Goal: Task Accomplishment & Management: Manage account settings

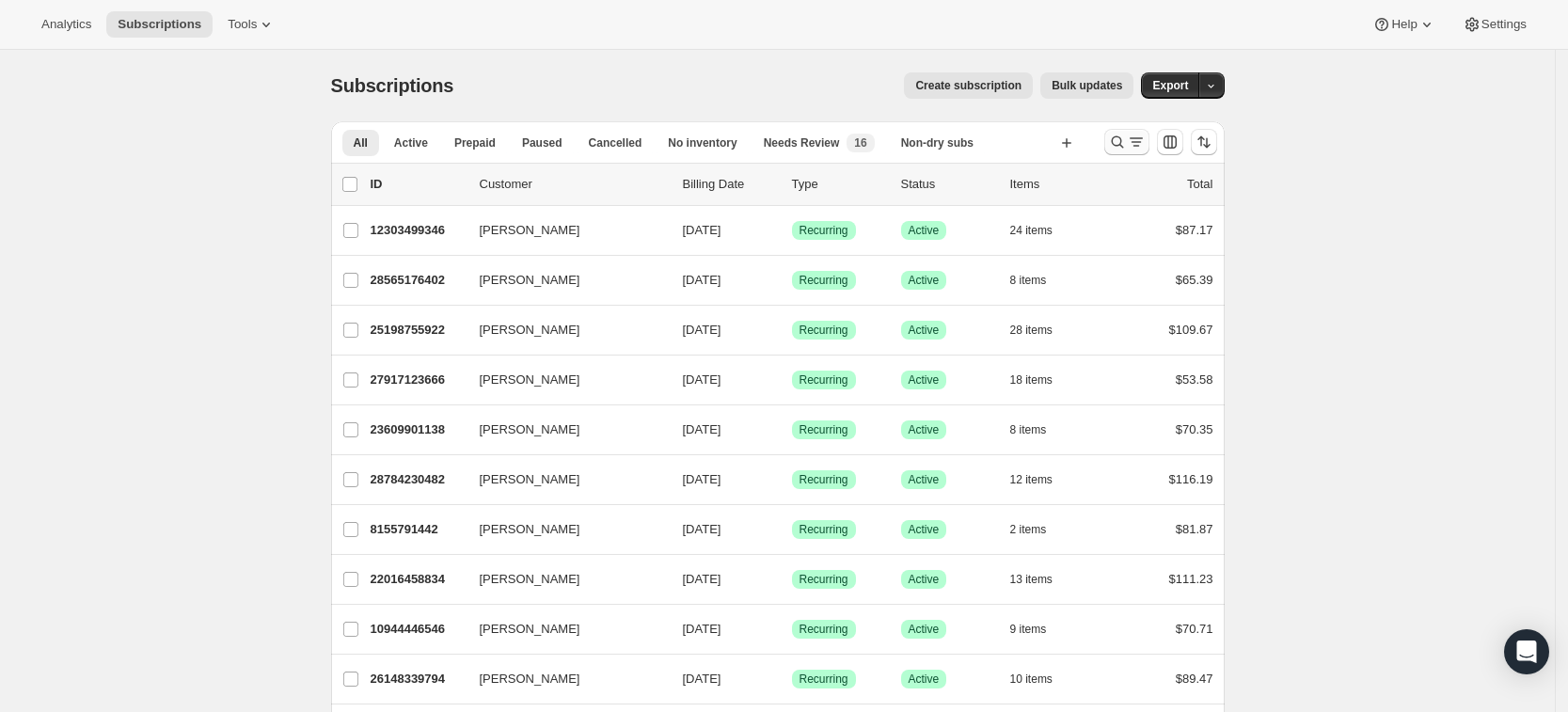
click at [1117, 139] on icon "Search and filter results" at bounding box center [1118, 142] width 19 height 19
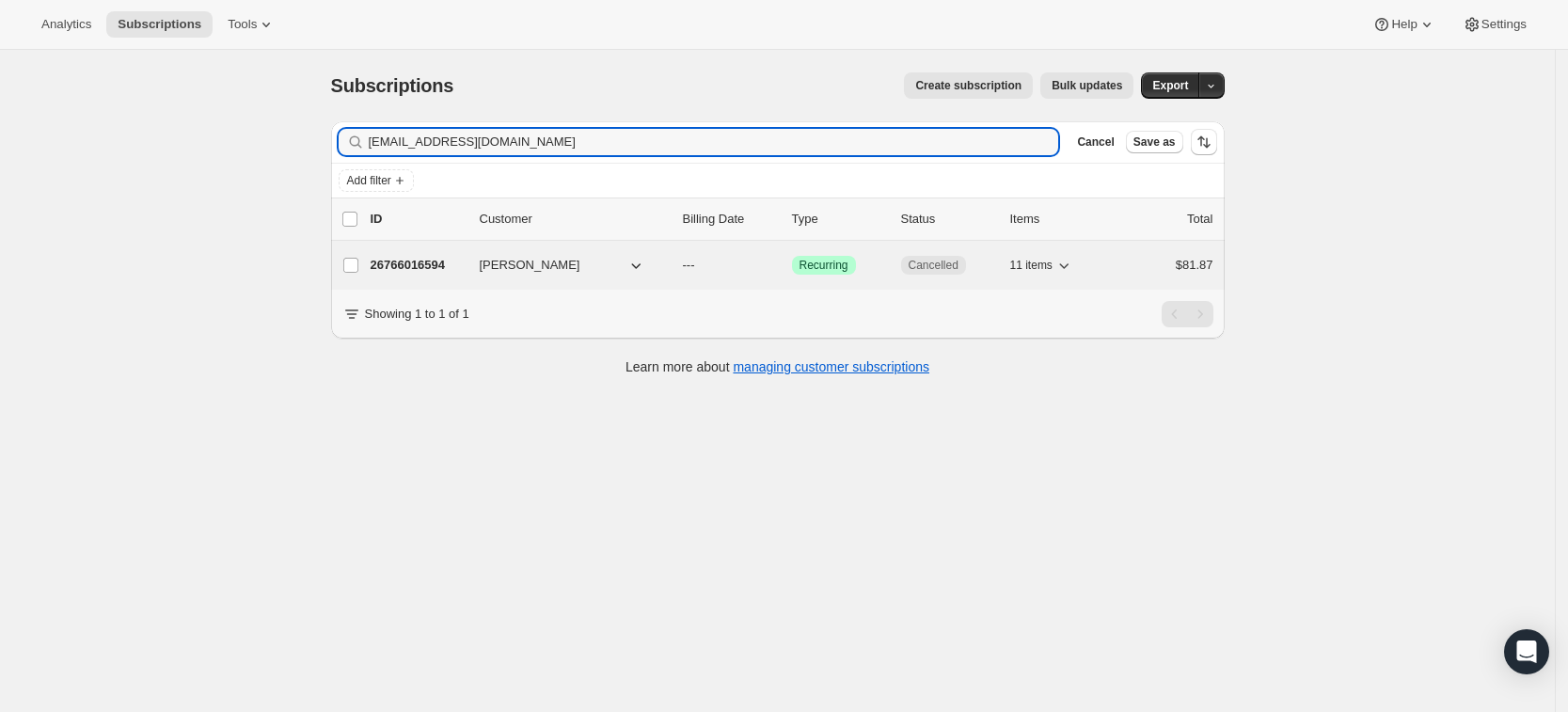
type input "[EMAIL_ADDRESS][DOMAIN_NAME]"
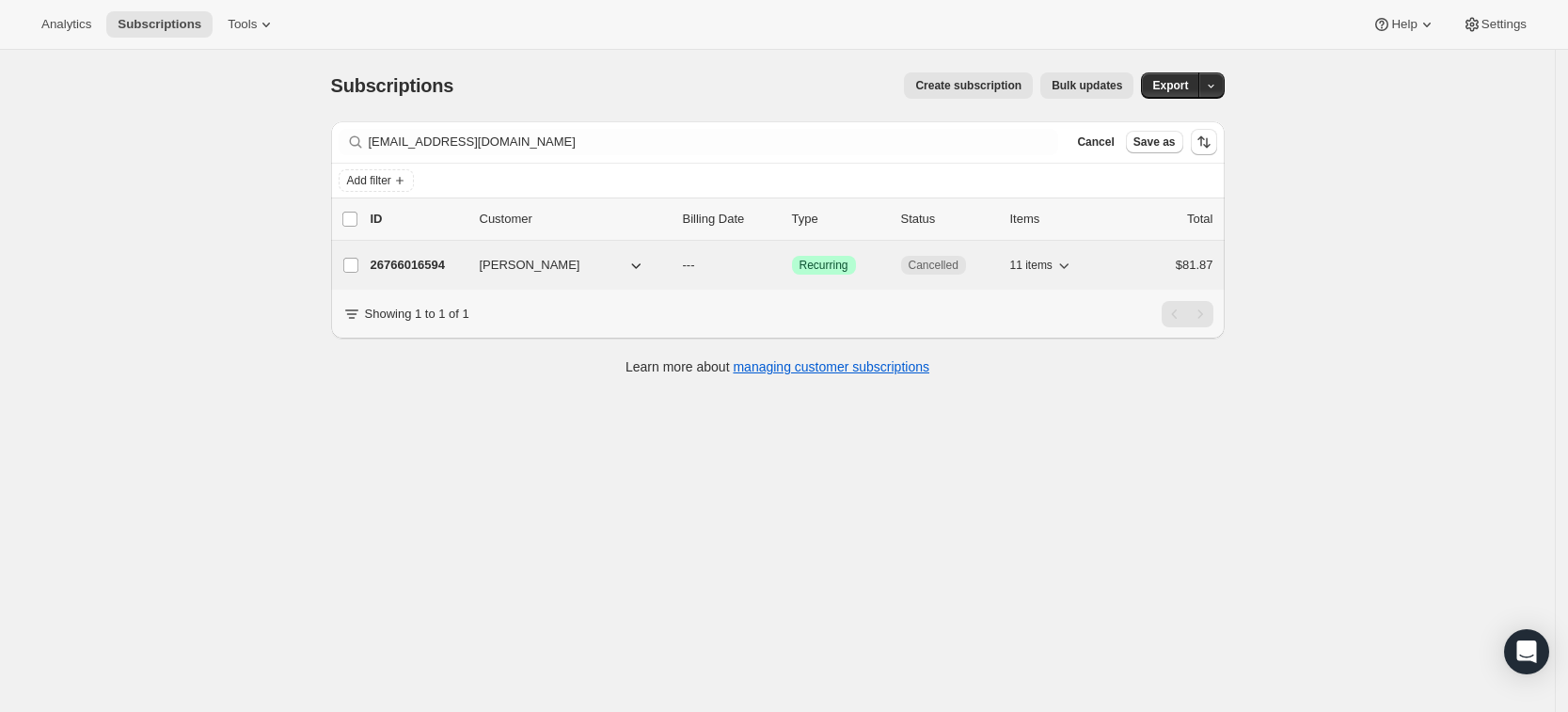
click at [428, 265] on p "26766016594" at bounding box center [418, 266] width 94 height 19
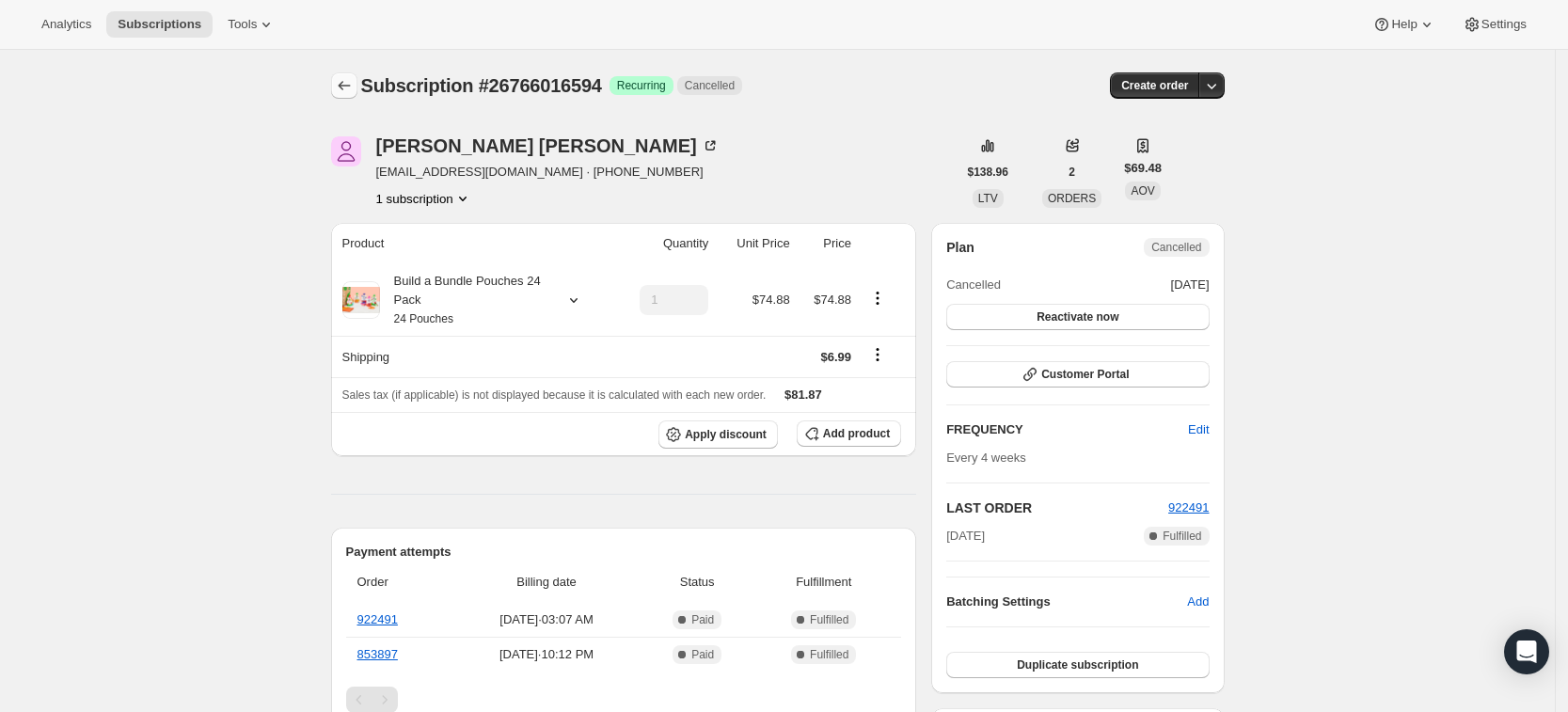
click at [345, 92] on icon "Subscriptions" at bounding box center [344, 86] width 19 height 19
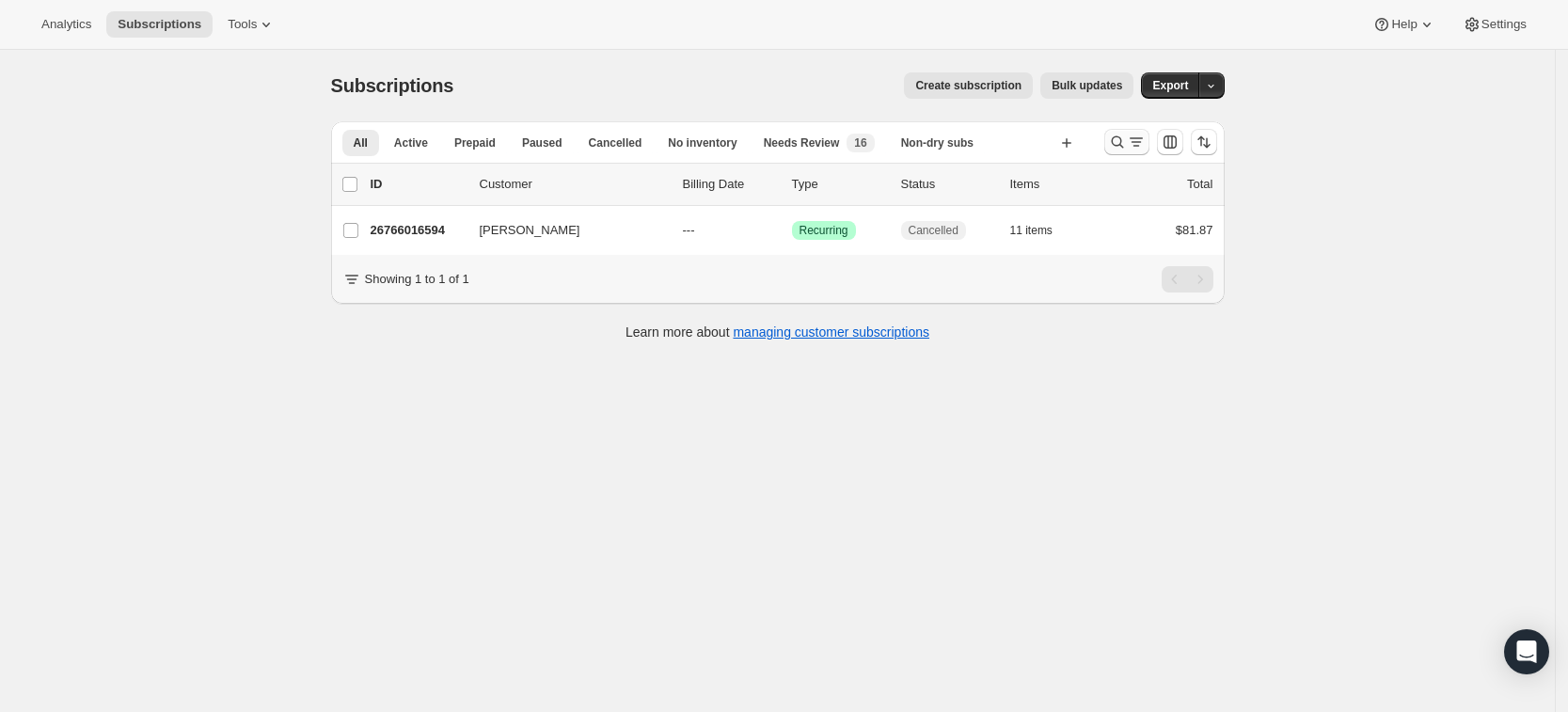
click at [1114, 148] on icon "Search and filter results" at bounding box center [1118, 142] width 19 height 19
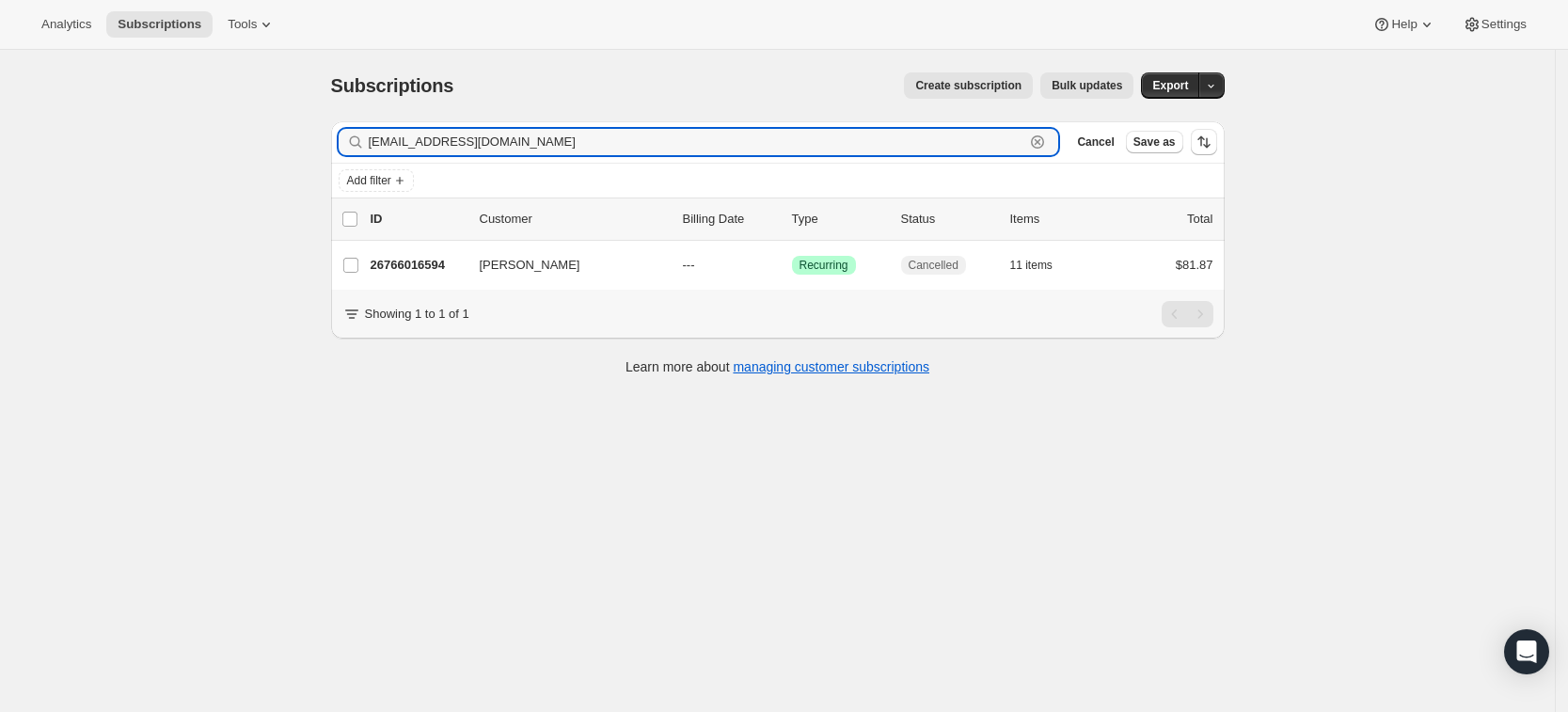
click at [1046, 145] on icon "button" at bounding box center [1037, 142] width 19 height 19
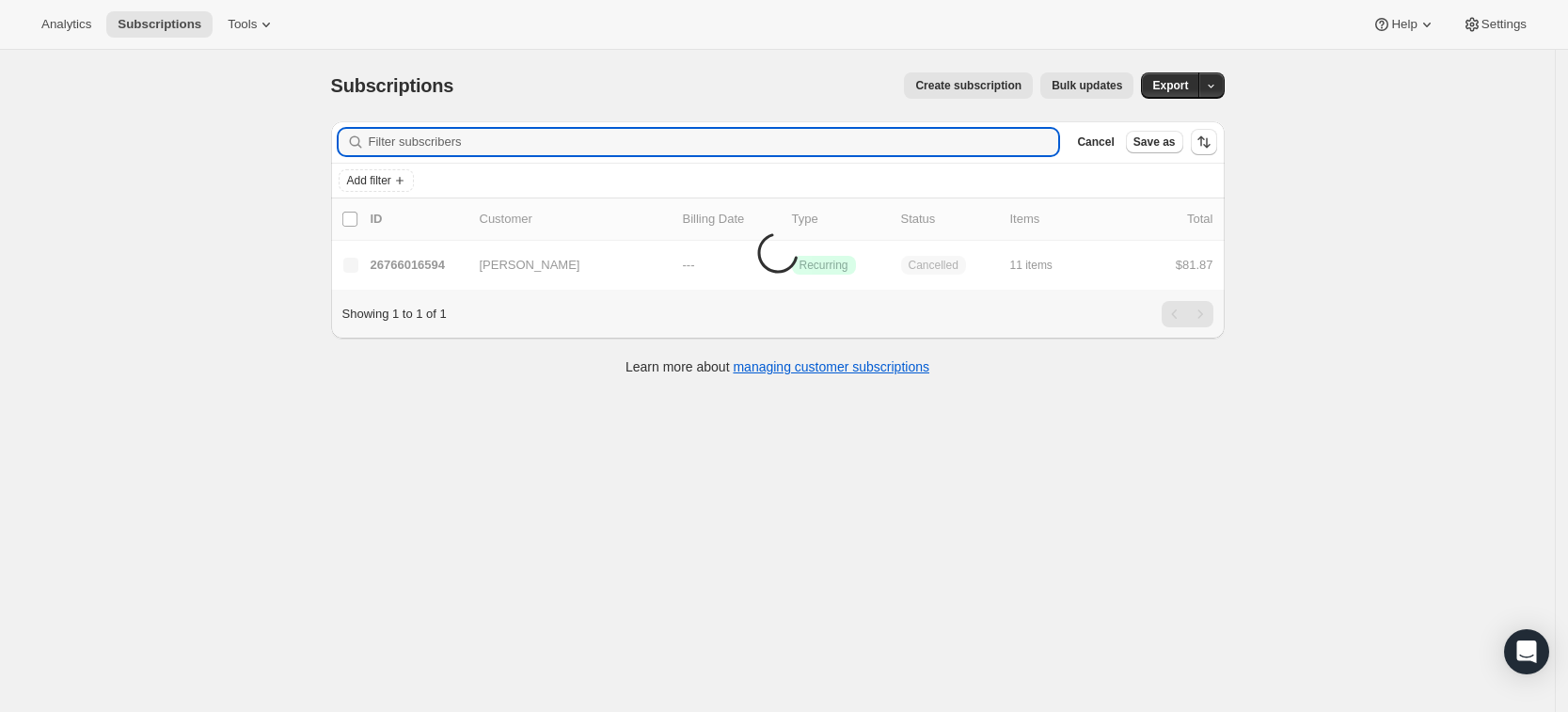
paste input "[EMAIL_ADDRESS][DOMAIN_NAME]"
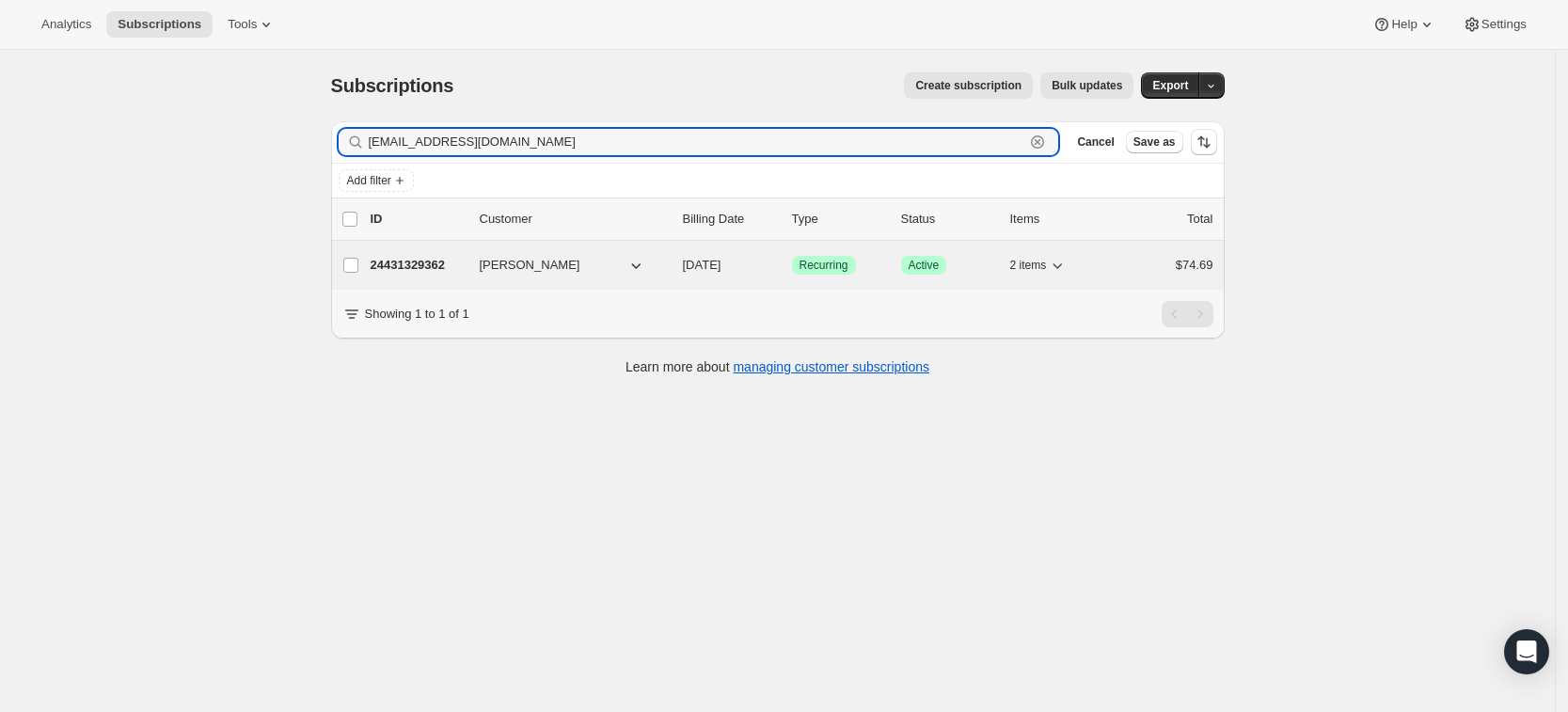
type input "[EMAIL_ADDRESS][DOMAIN_NAME]"
click at [425, 259] on p "24431329362" at bounding box center [418, 266] width 94 height 19
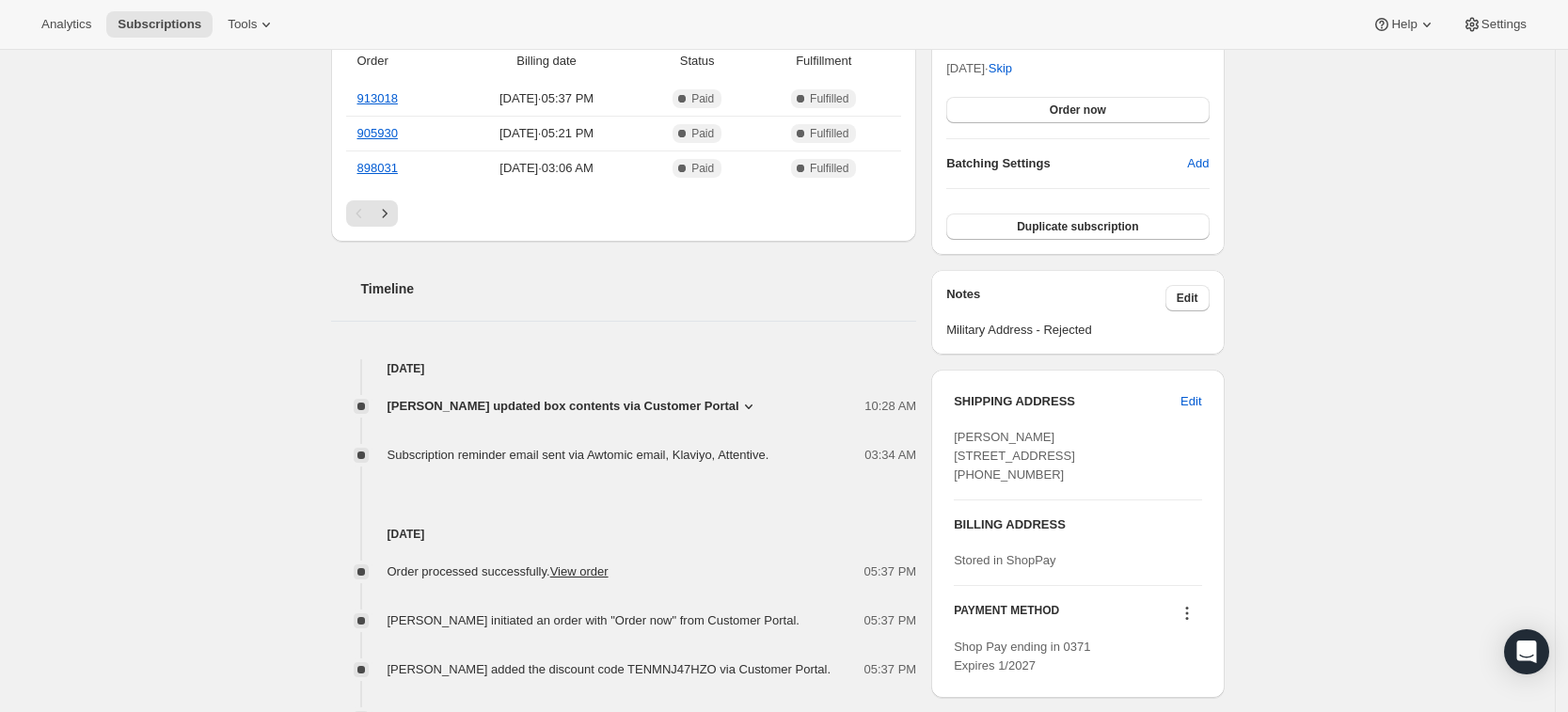
scroll to position [522, 0]
click at [662, 414] on div "[PERSON_NAME] updated box contents via Customer Portal 10:28 AM New box selecti…" at bounding box center [623, 420] width 586 height 87
click at [658, 402] on span "[PERSON_NAME] updated box contents via Customer Portal" at bounding box center [563, 405] width 352 height 19
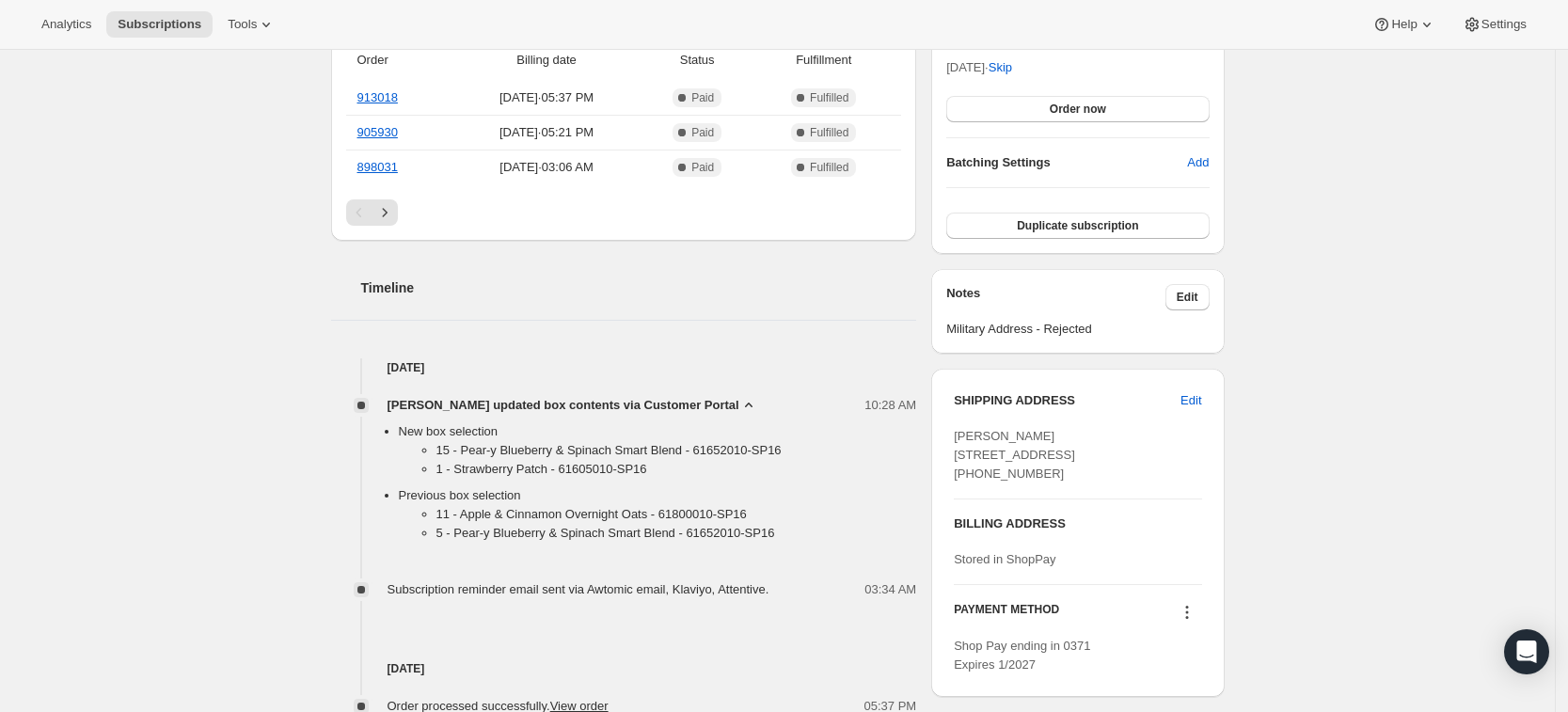
scroll to position [0, 0]
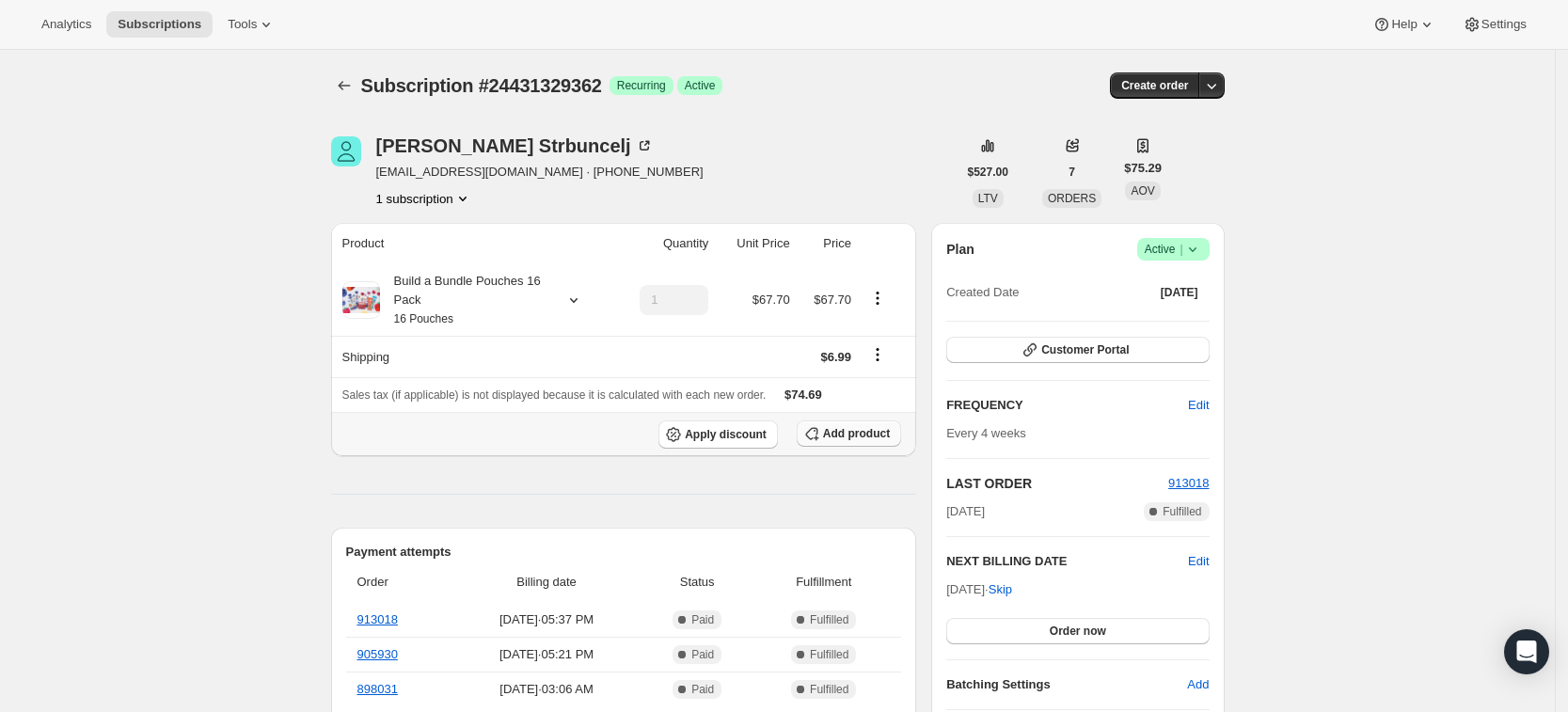
click at [852, 438] on span "Add product" at bounding box center [857, 434] width 67 height 15
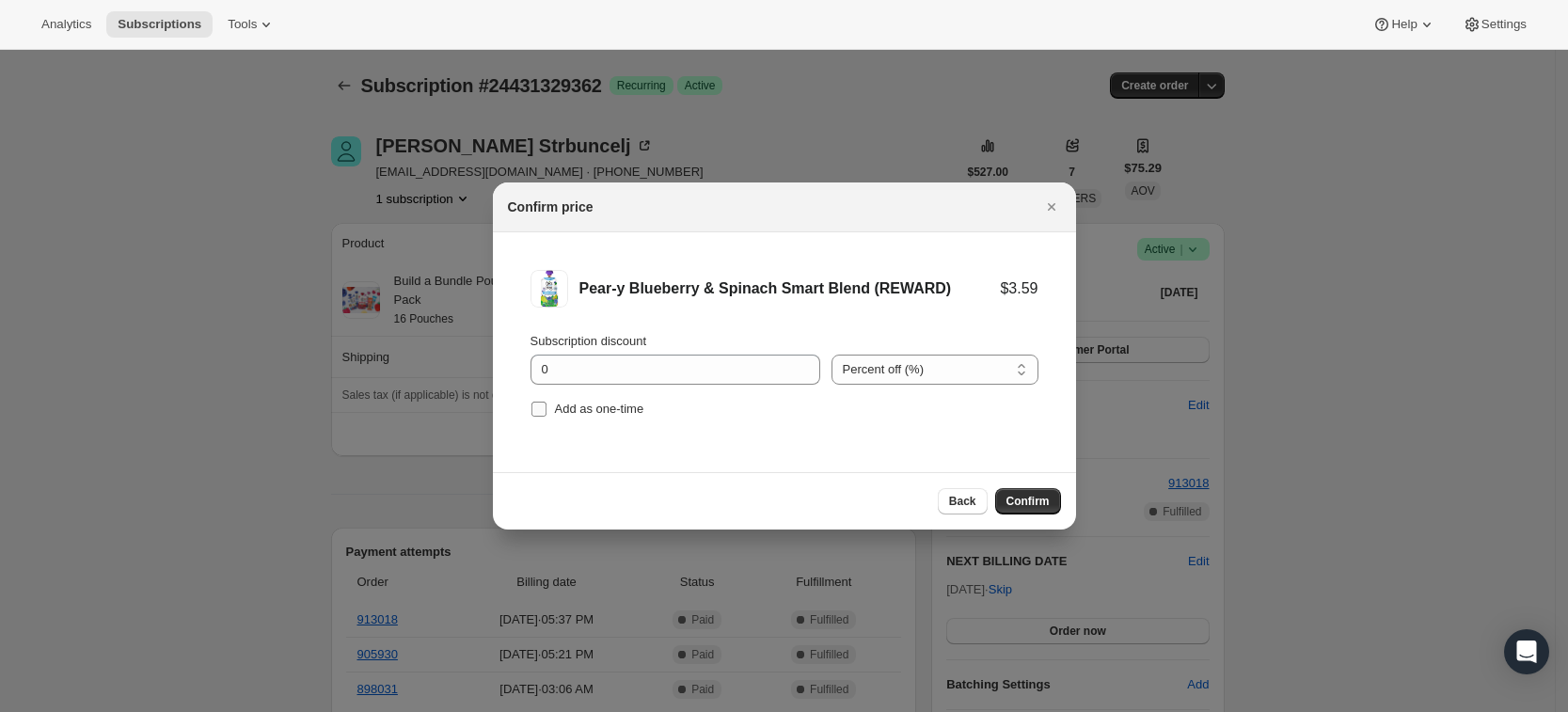
click at [567, 409] on span "Add as one-time" at bounding box center [599, 408] width 89 height 14
click at [547, 409] on input "Add as one-time" at bounding box center [539, 409] width 15 height 15
checkbox input "true"
click at [1040, 506] on span "Confirm" at bounding box center [1028, 501] width 43 height 15
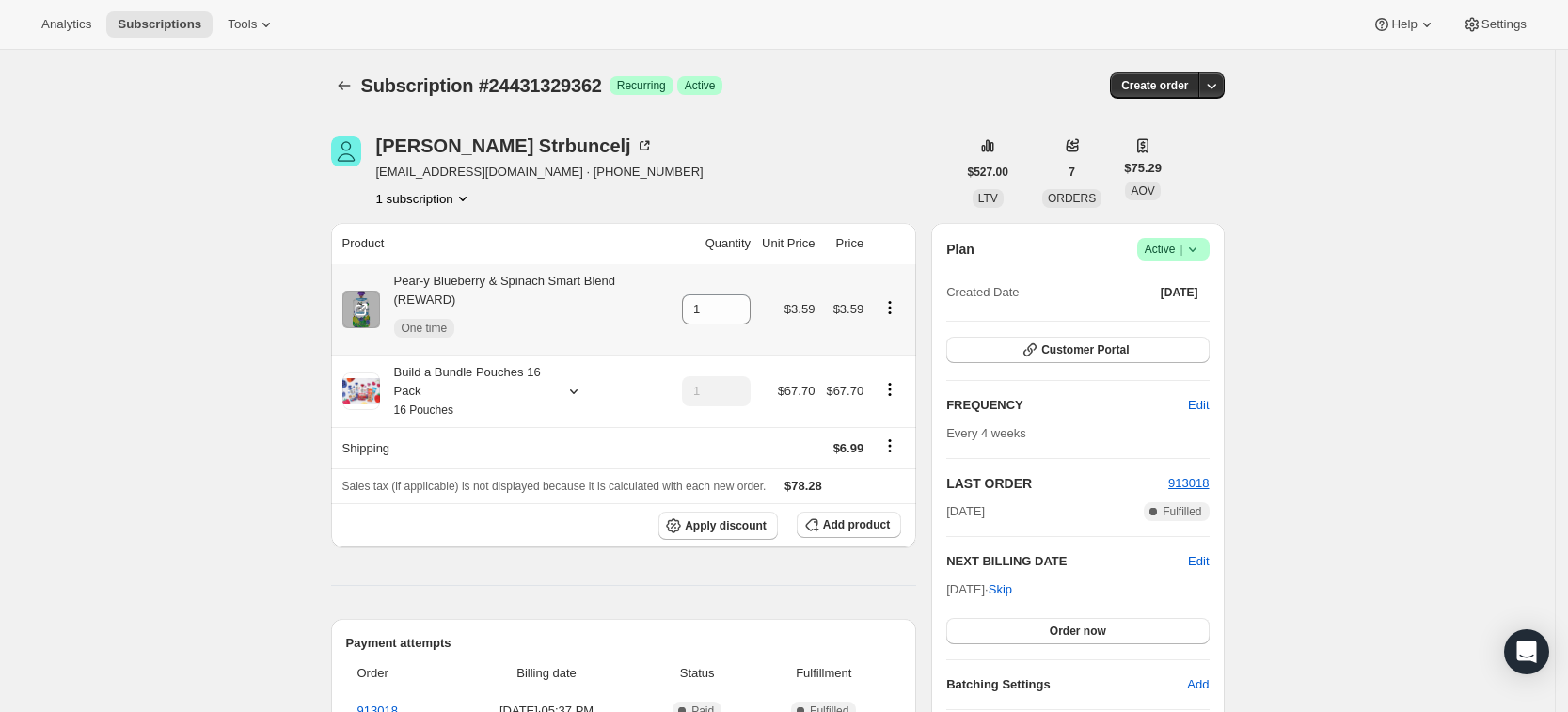
click at [896, 299] on icon "Product actions" at bounding box center [890, 308] width 19 height 19
click at [814, 303] on span "$3.59" at bounding box center [799, 309] width 31 height 14
click at [889, 298] on icon "Product actions" at bounding box center [890, 308] width 19 height 19
click at [552, 468] on th "Sales tax (if applicable) is not displayed because it is calculated with each n…" at bounding box center [623, 485] width 586 height 34
click at [896, 299] on icon "Product actions" at bounding box center [890, 308] width 19 height 19
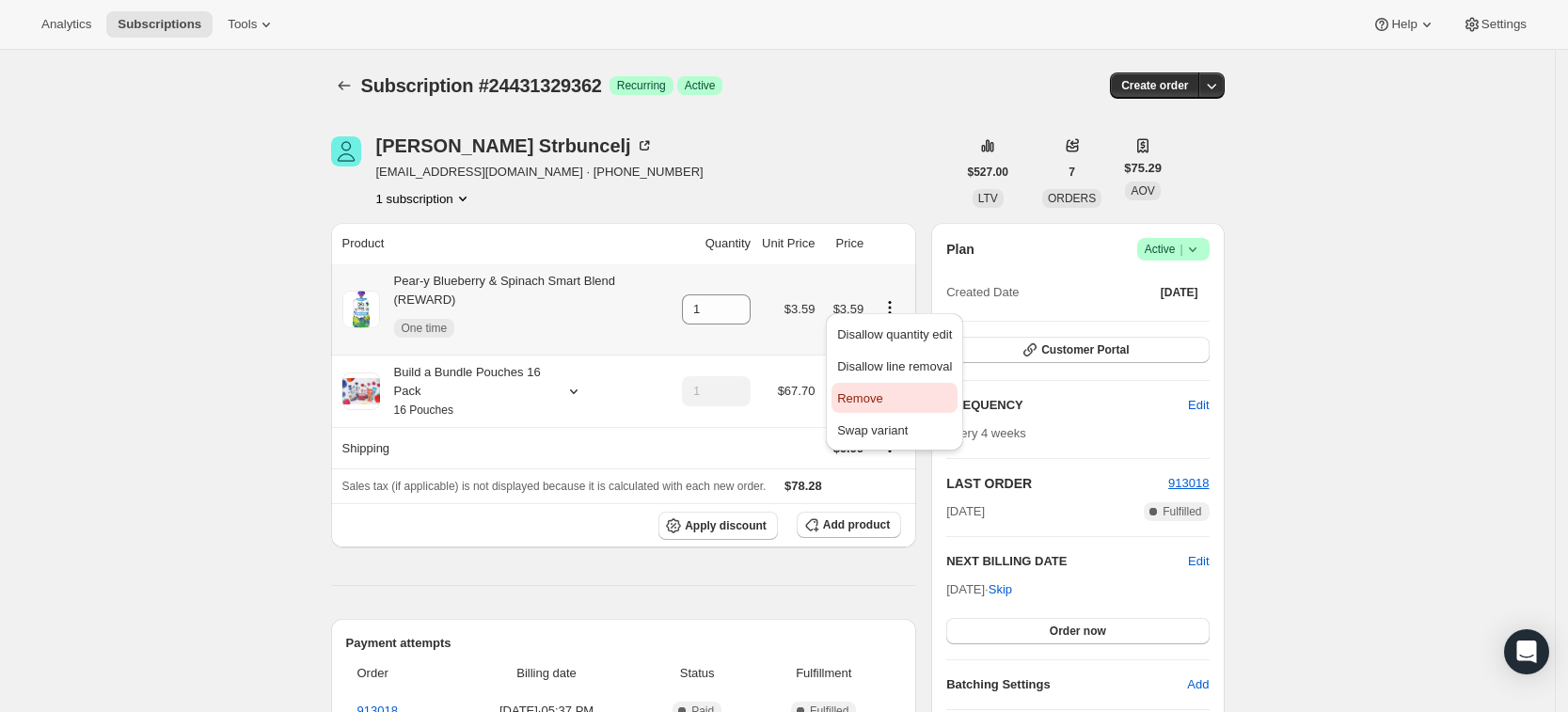
click at [882, 412] on button "Remove" at bounding box center [895, 397] width 126 height 30
click at [889, 298] on icon "Product actions" at bounding box center [890, 308] width 19 height 19
click at [844, 434] on span "Swap variant" at bounding box center [873, 430] width 71 height 14
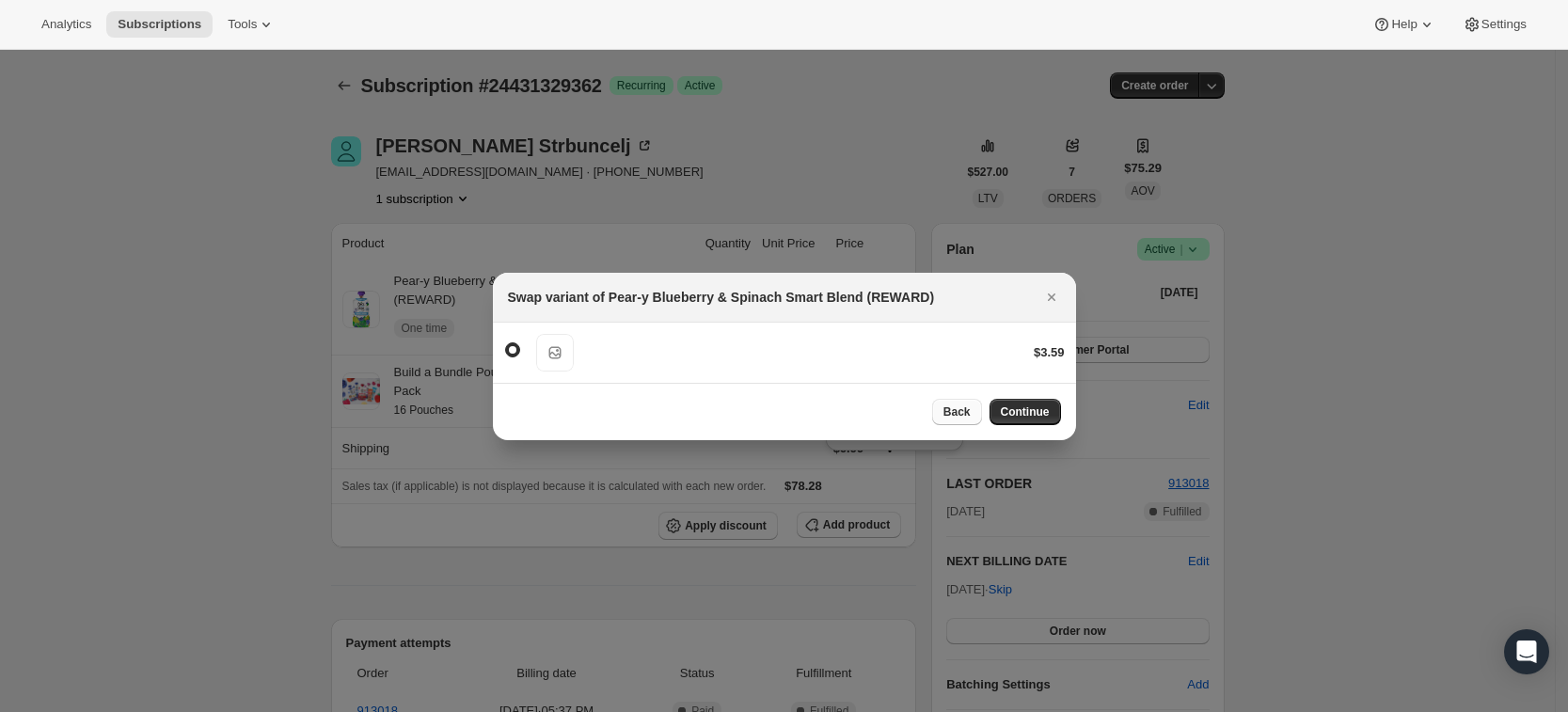
click at [947, 406] on button "Back" at bounding box center [957, 412] width 50 height 27
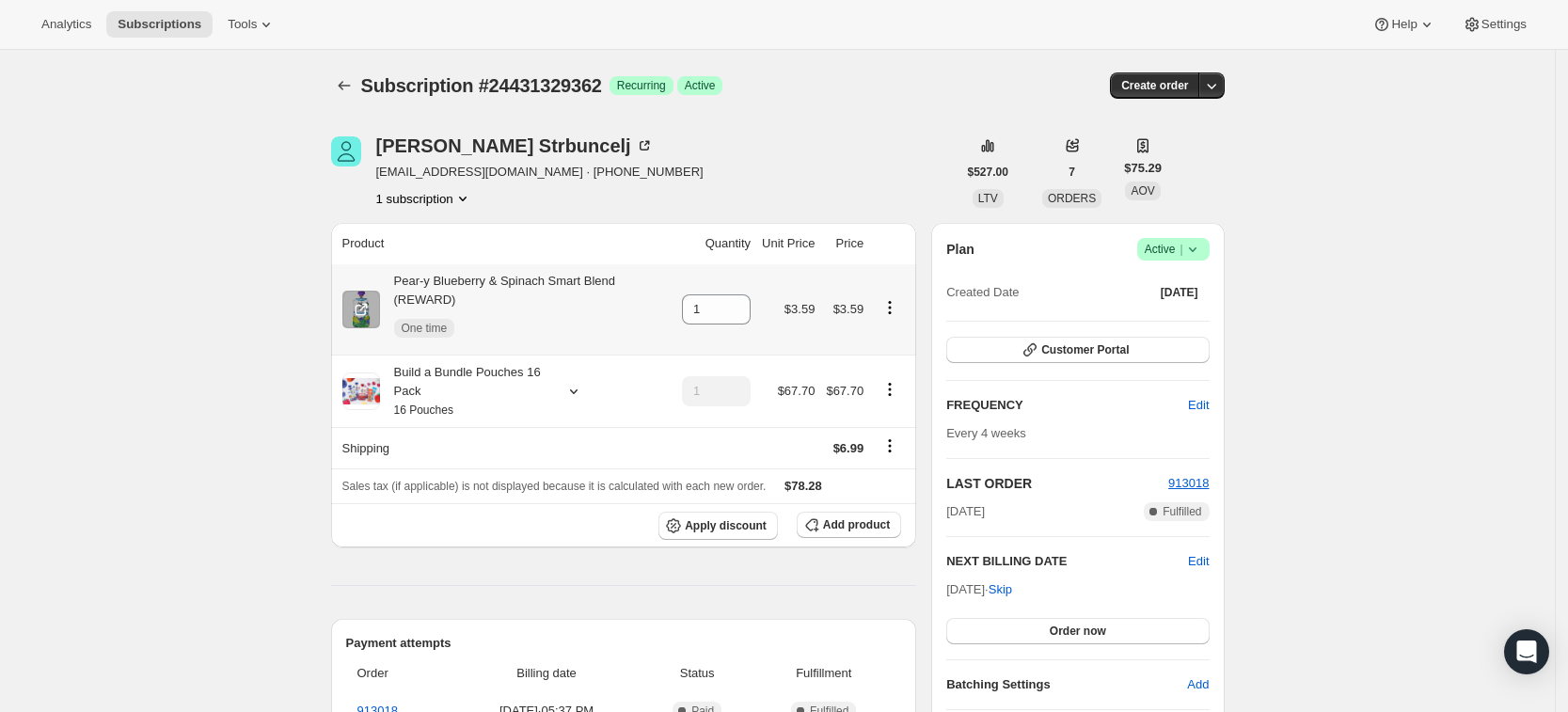
click at [891, 300] on icon "Product actions" at bounding box center [890, 308] width 19 height 19
click at [872, 391] on span "Remove" at bounding box center [860, 398] width 45 height 14
type input "0"
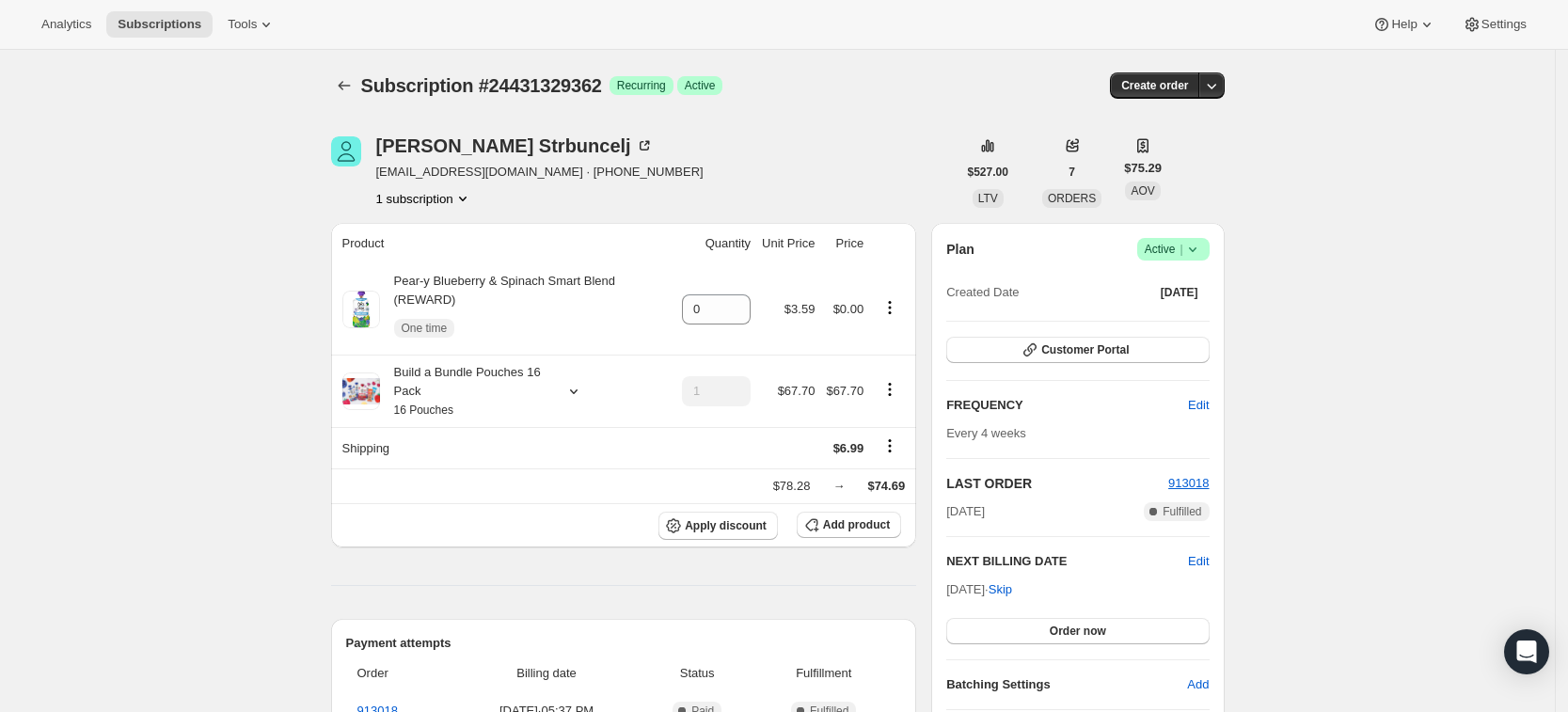
click at [909, 167] on div "[PERSON_NAME] [EMAIL_ADDRESS][DOMAIN_NAME] · [PHONE_NUMBER] 1 subscription" at bounding box center [643, 172] width 625 height 72
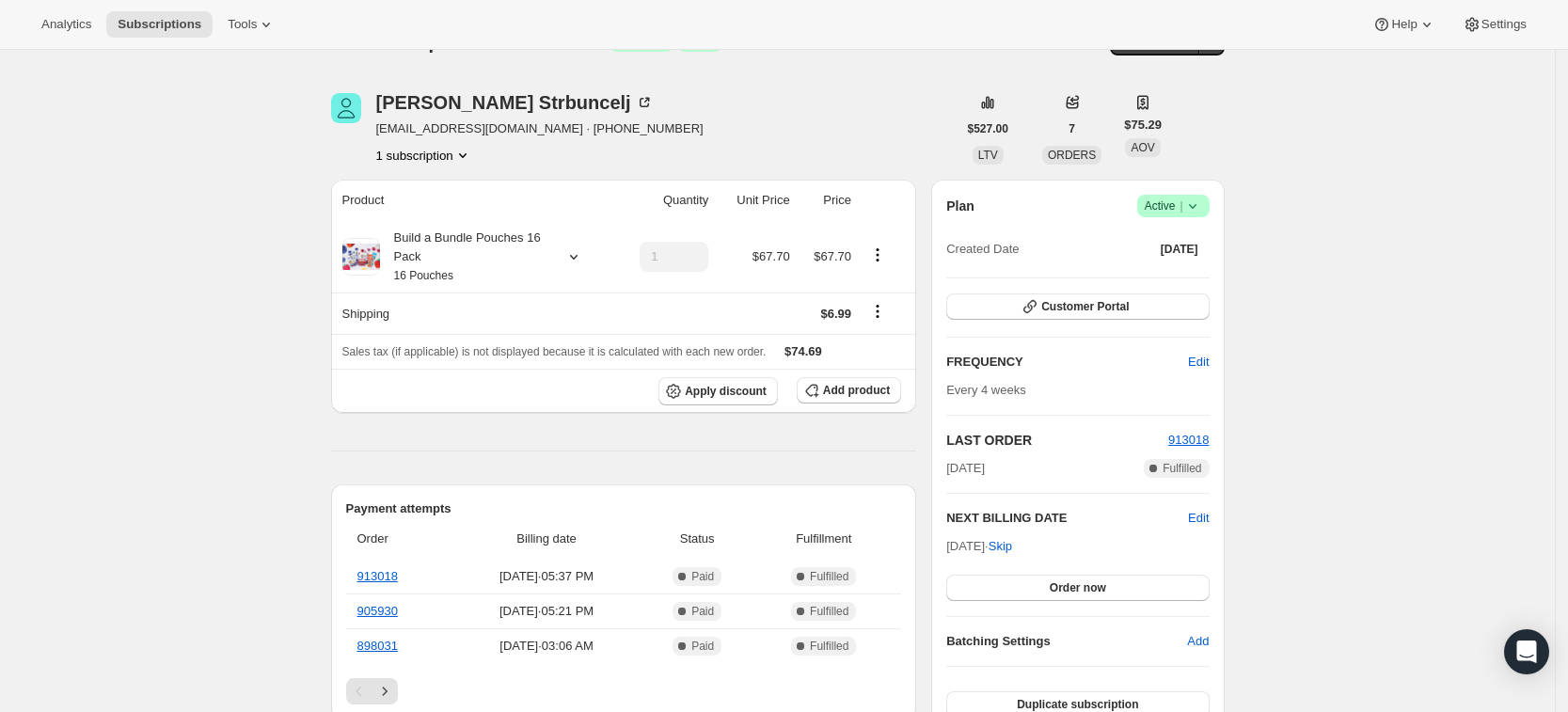
scroll to position [42, 0]
click at [853, 398] on button "Add product" at bounding box center [848, 391] width 104 height 27
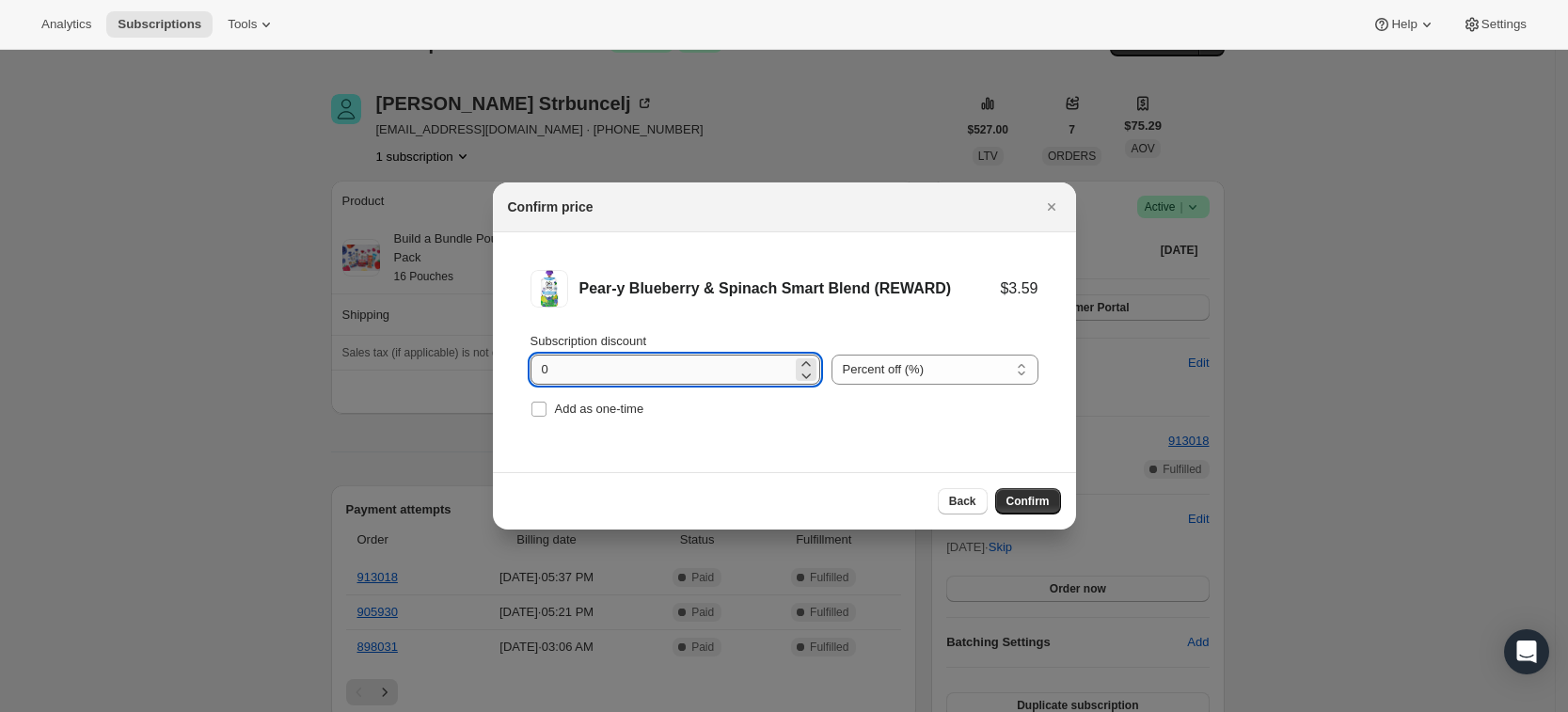
click at [685, 365] on input "0" at bounding box center [661, 369] width 261 height 30
type input "100"
click at [536, 411] on input "Add as one-time" at bounding box center [539, 409] width 15 height 15
checkbox input "true"
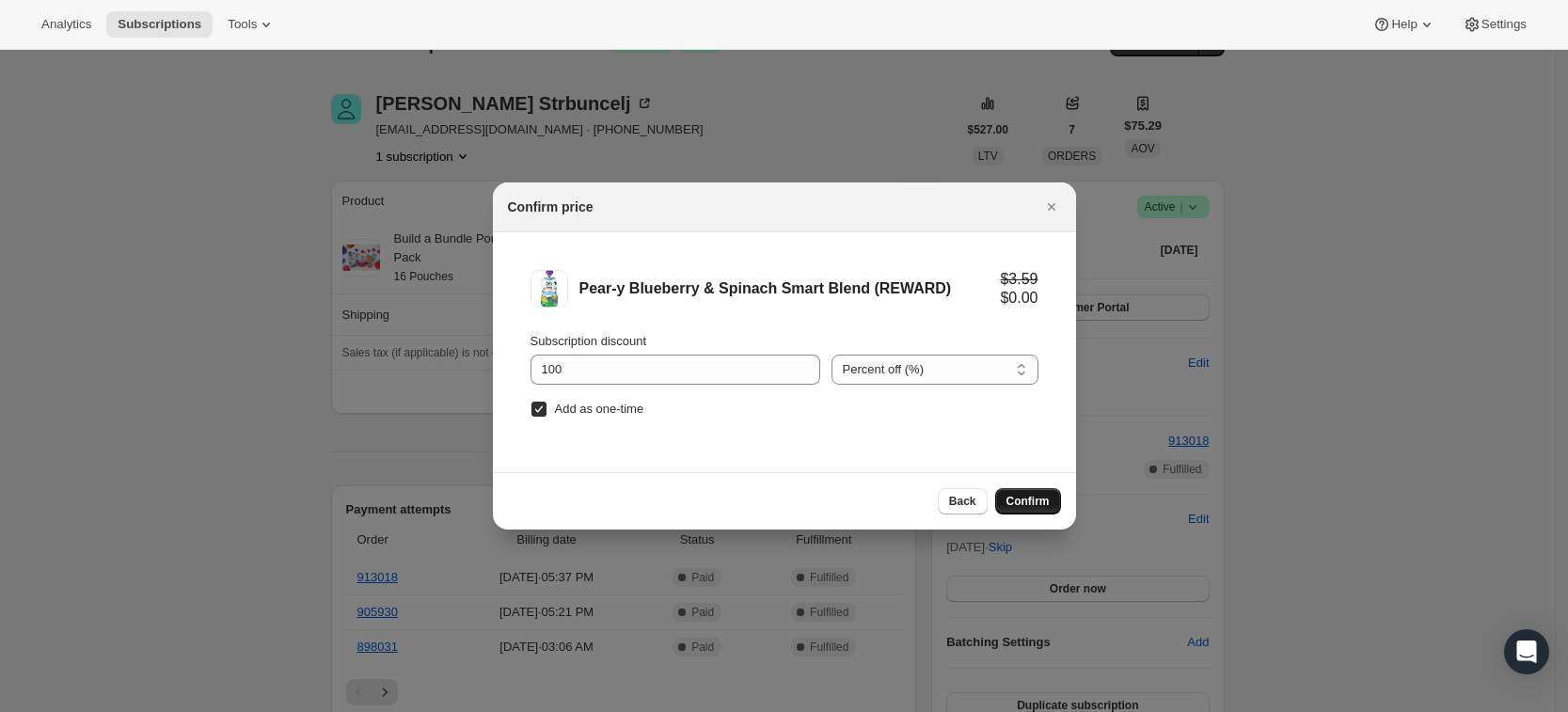
click at [1033, 497] on span "Confirm" at bounding box center [1028, 501] width 43 height 15
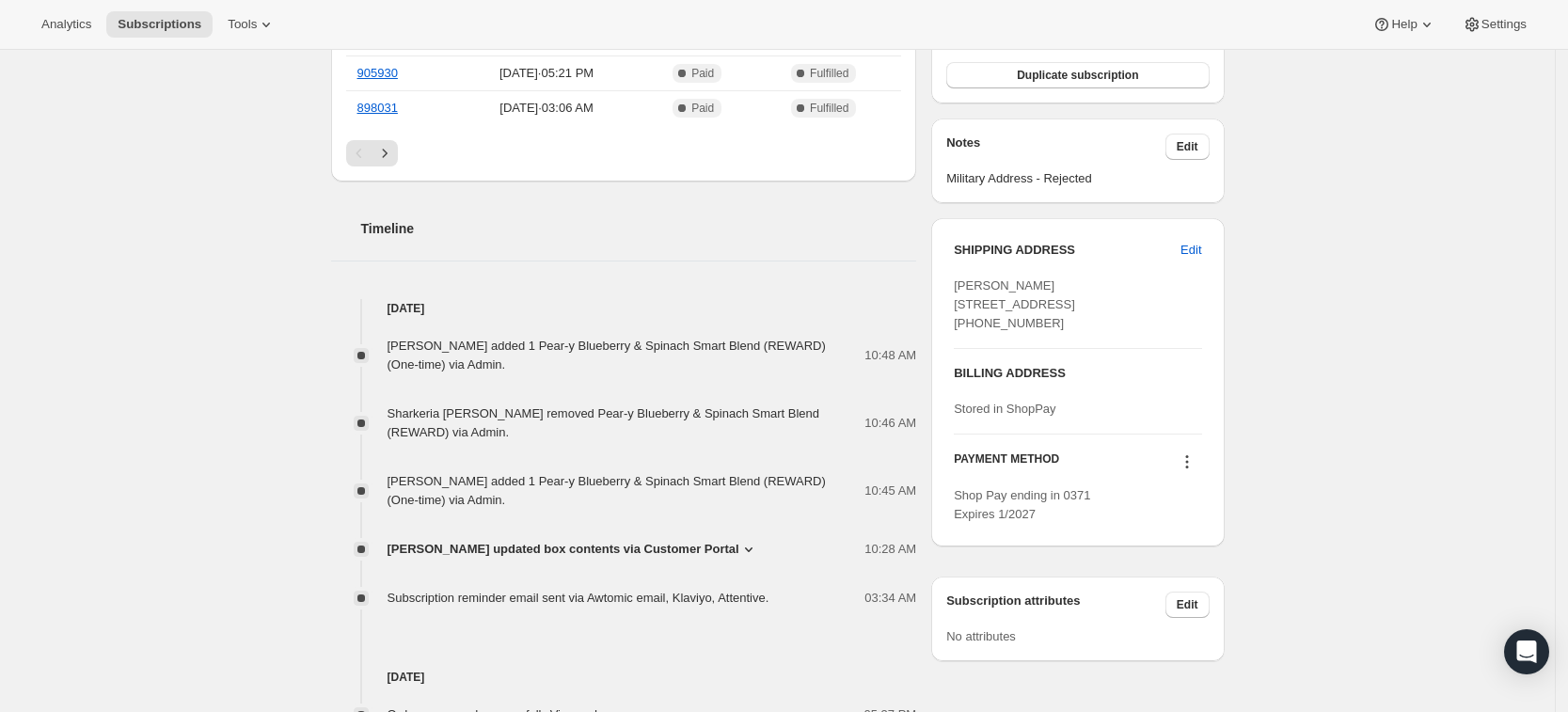
scroll to position [0, 0]
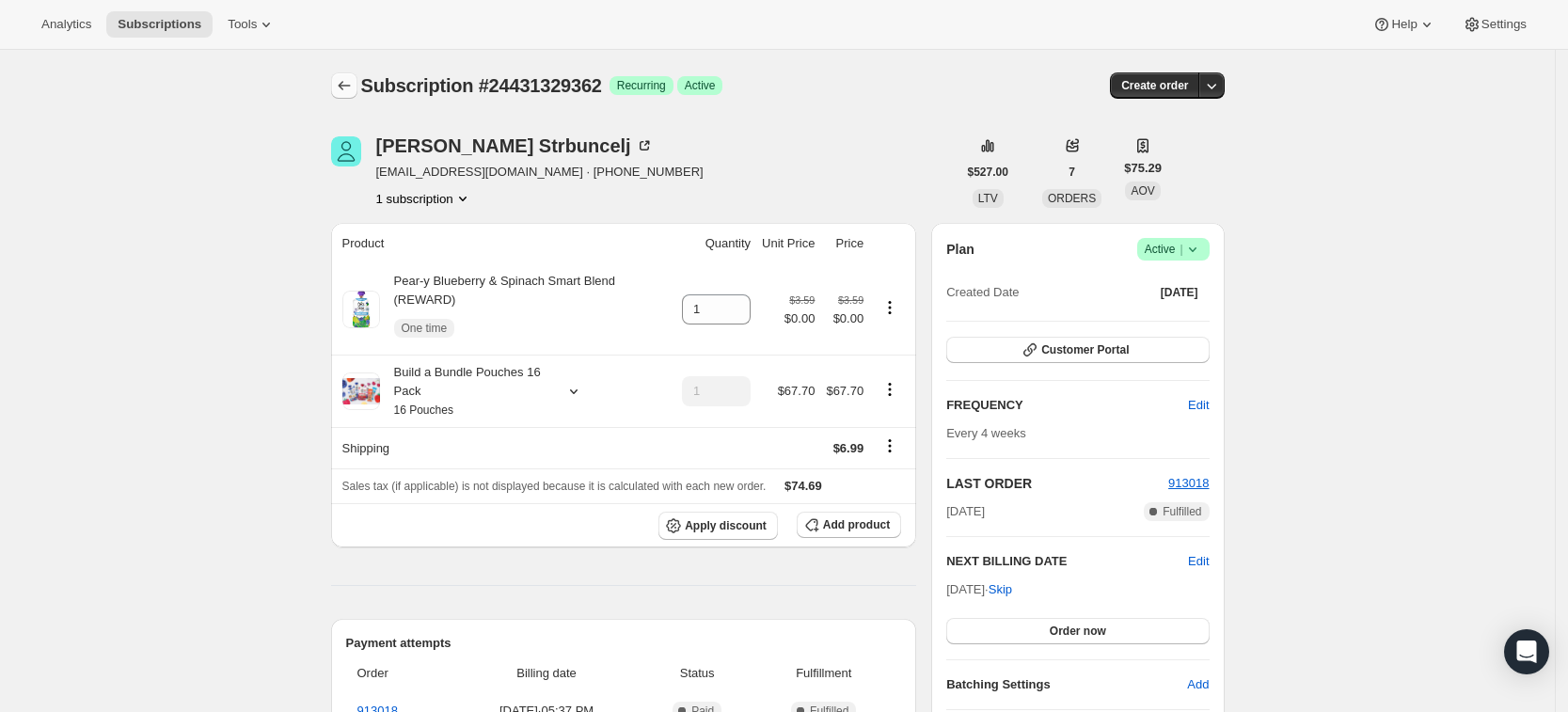
click at [354, 92] on icon "Subscriptions" at bounding box center [344, 86] width 19 height 19
